Goal: Task Accomplishment & Management: Use online tool/utility

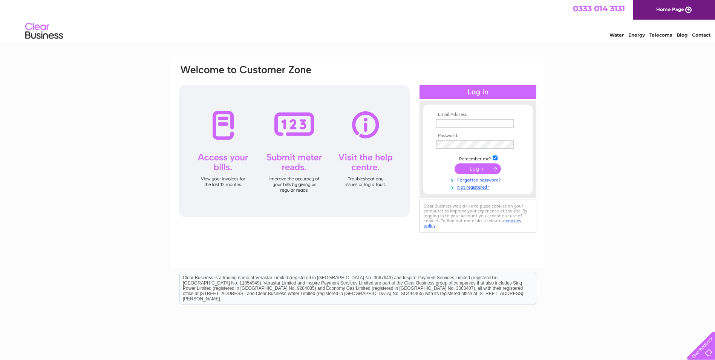
type input "[EMAIL_ADDRESS][DOMAIN_NAME]"
click at [479, 169] on input "submit" at bounding box center [478, 168] width 46 height 11
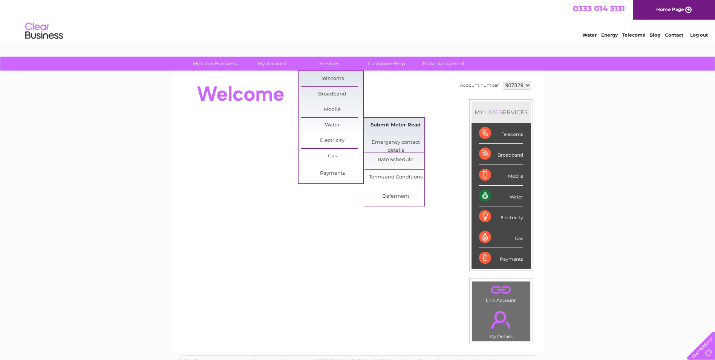
click at [404, 126] on link "Submit Meter Read" at bounding box center [396, 125] width 62 height 15
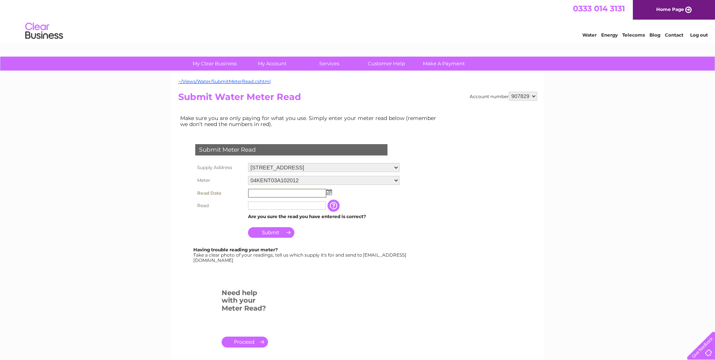
click at [264, 193] on input "text" at bounding box center [287, 193] width 78 height 9
click at [332, 192] on td at bounding box center [323, 193] width 155 height 12
click at [330, 189] on img at bounding box center [329, 192] width 6 height 6
click at [271, 223] on link "1" at bounding box center [267, 225] width 12 height 8
type input "2025/09/01"
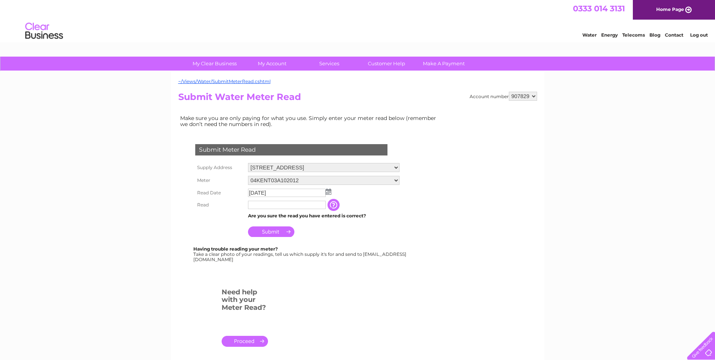
click at [265, 207] on input "text" at bounding box center [287, 205] width 78 height 8
type input "5628"
click at [270, 233] on input "Submit" at bounding box center [271, 232] width 46 height 11
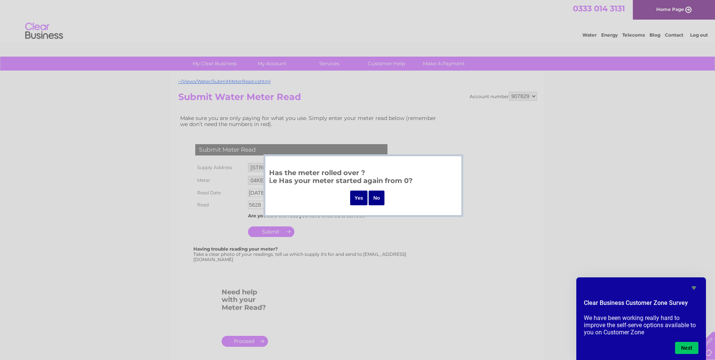
click at [378, 200] on input "No" at bounding box center [377, 197] width 16 height 15
